Goal: Transaction & Acquisition: Purchase product/service

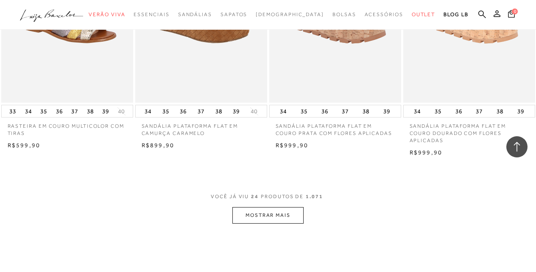
scroll to position [1458, 0]
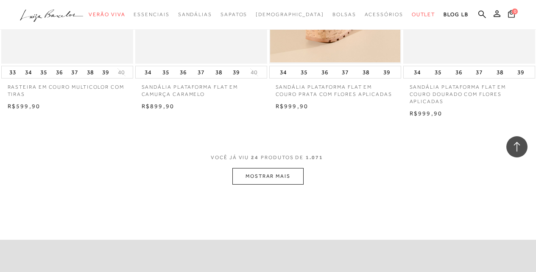
click at [273, 173] on button "MOSTRAR MAIS" at bounding box center [267, 176] width 71 height 17
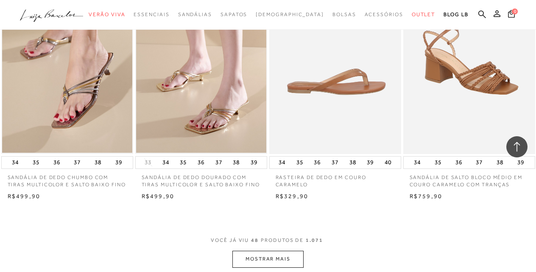
scroll to position [2957, 0]
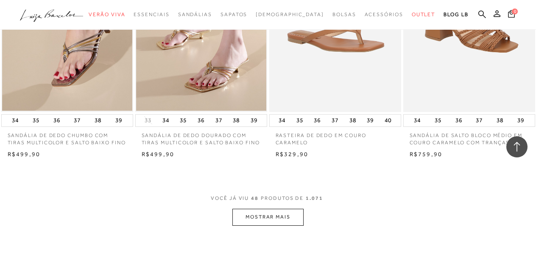
click at [262, 211] on button "MOSTRAR MAIS" at bounding box center [267, 217] width 71 height 17
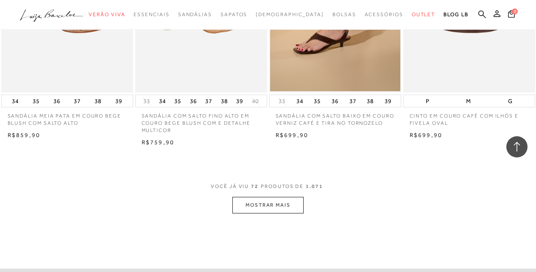
scroll to position [4530, 0]
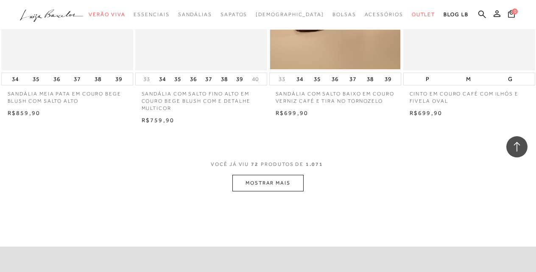
click at [262, 175] on button "MOSTRAR MAIS" at bounding box center [267, 183] width 71 height 17
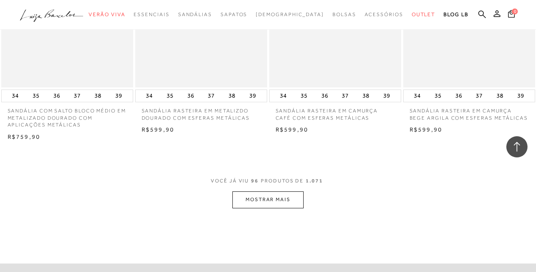
scroll to position [6062, 0]
click at [273, 190] on button "MOSTRAR MAIS" at bounding box center [267, 198] width 71 height 17
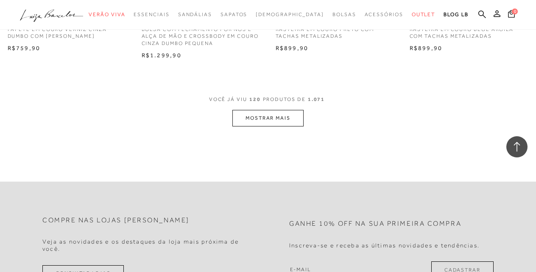
scroll to position [7704, 0]
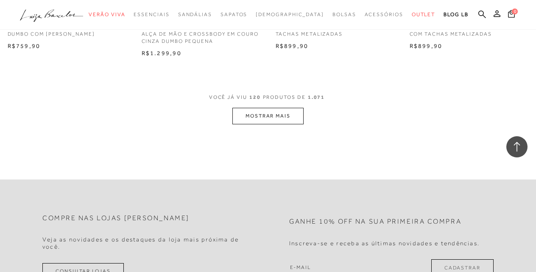
click at [271, 108] on button "MOSTRAR MAIS" at bounding box center [267, 116] width 71 height 17
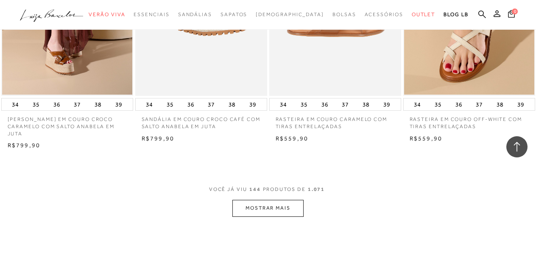
scroll to position [9162, 0]
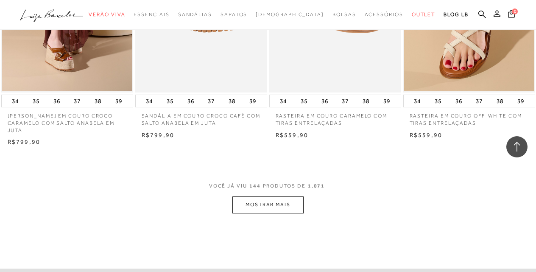
click at [271, 196] on button "MOSTRAR MAIS" at bounding box center [267, 204] width 71 height 17
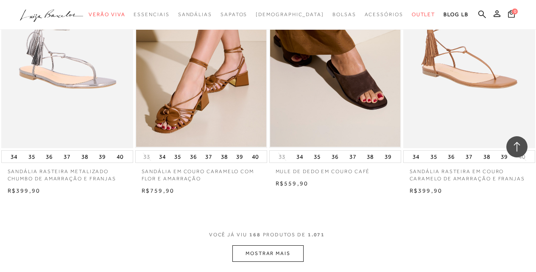
scroll to position [10654, 0]
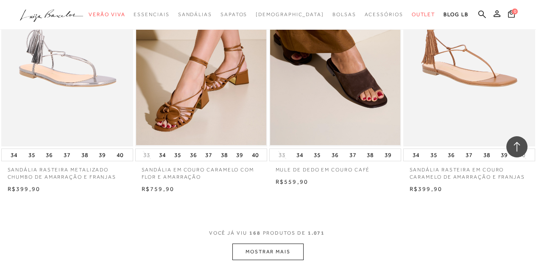
click at [278, 243] on button "MOSTRAR MAIS" at bounding box center [267, 251] width 71 height 17
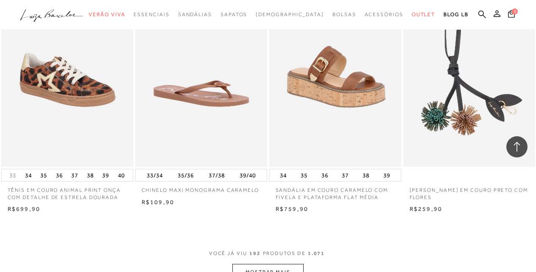
scroll to position [12182, 0]
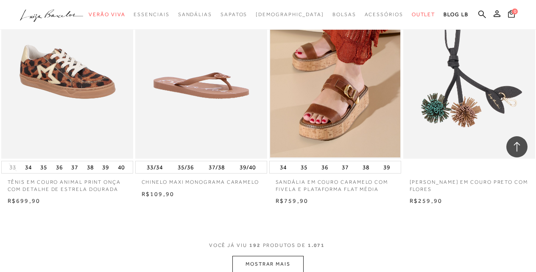
click at [278, 256] on button "MOSTRAR MAIS" at bounding box center [267, 264] width 71 height 17
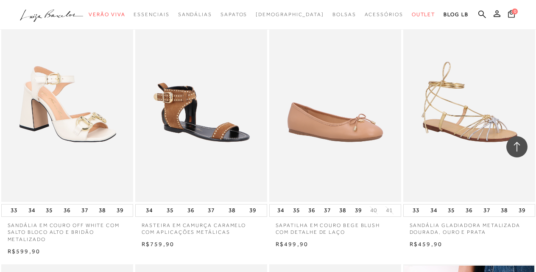
scroll to position [13138, 0]
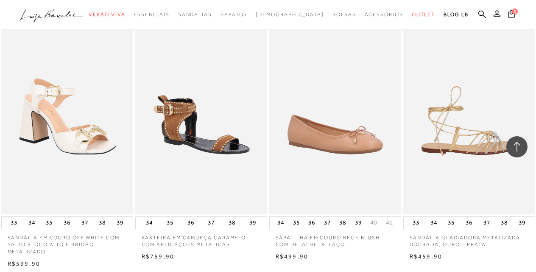
click at [438, 77] on img at bounding box center [469, 115] width 131 height 198
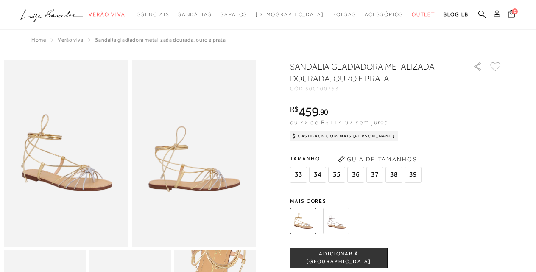
click at [338, 187] on div "SANDÁLIA GLADIADORA METALIZADA DOURADA, OURO E PRATA CÓD: 600100753 × É necessá…" at bounding box center [396, 249] width 212 height 377
click at [336, 221] on img at bounding box center [336, 221] width 26 height 26
